Goal: Contribute content: Contribute content

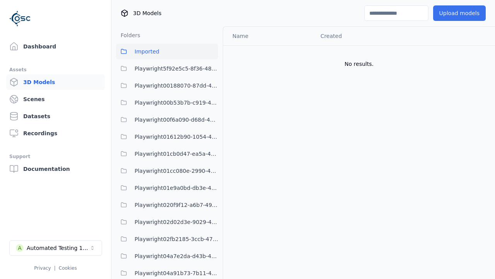
click at [459, 13] on button "Upload models" at bounding box center [460, 12] width 53 height 15
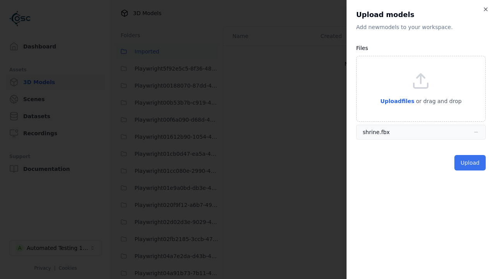
click at [470, 163] on button "Upload" at bounding box center [470, 162] width 31 height 15
